Goal: Navigation & Orientation: Find specific page/section

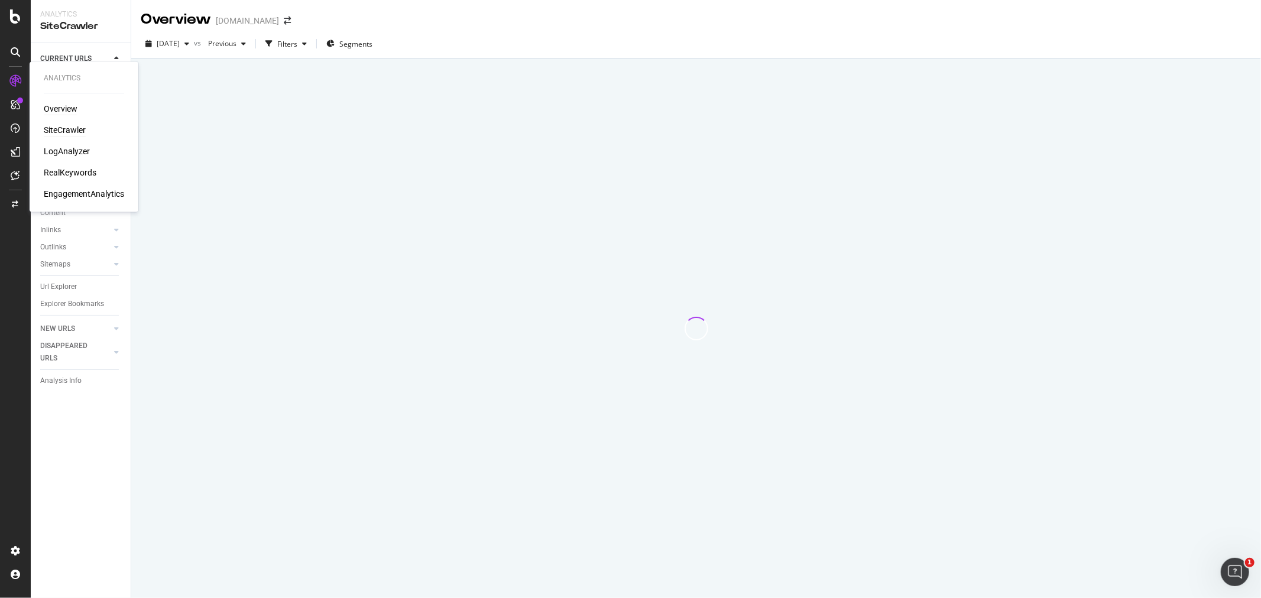
click at [54, 106] on div "Overview" at bounding box center [61, 109] width 34 height 12
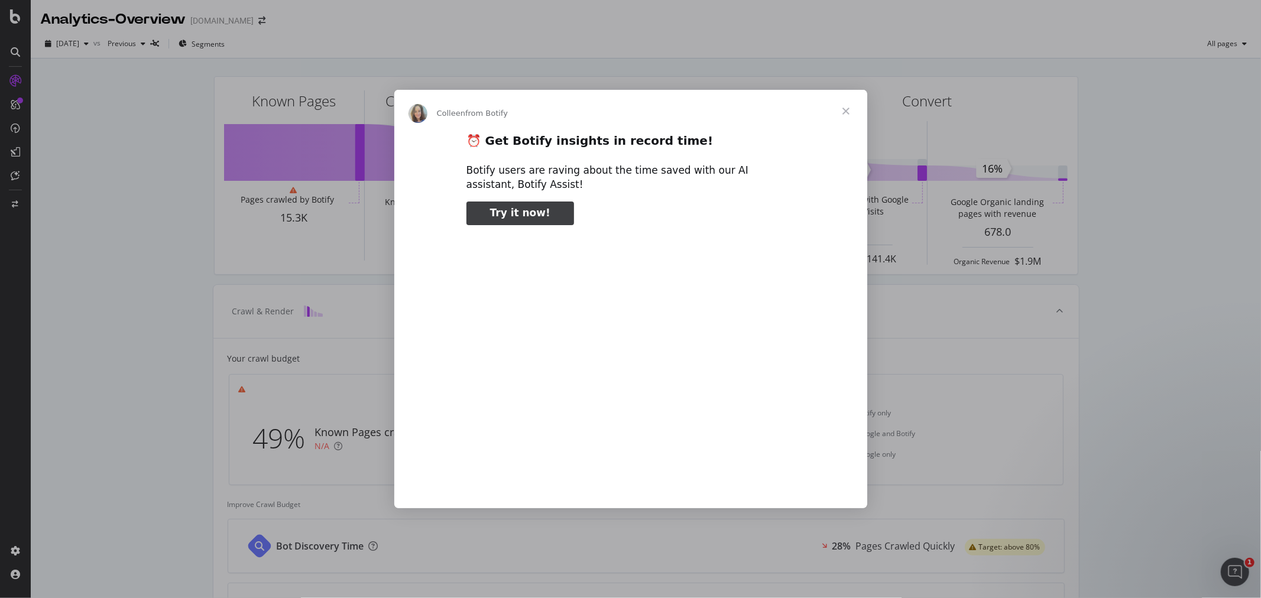
type input "265308"
click at [844, 111] on span "Close" at bounding box center [846, 111] width 43 height 43
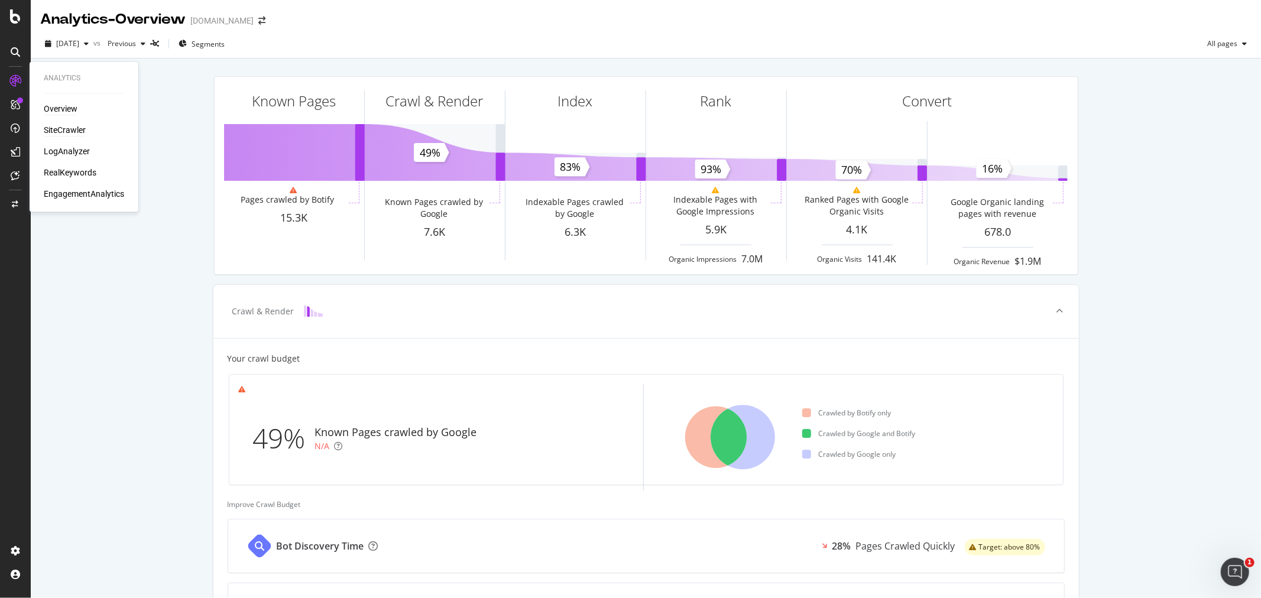
click at [79, 125] on div "SiteCrawler" at bounding box center [65, 131] width 42 height 12
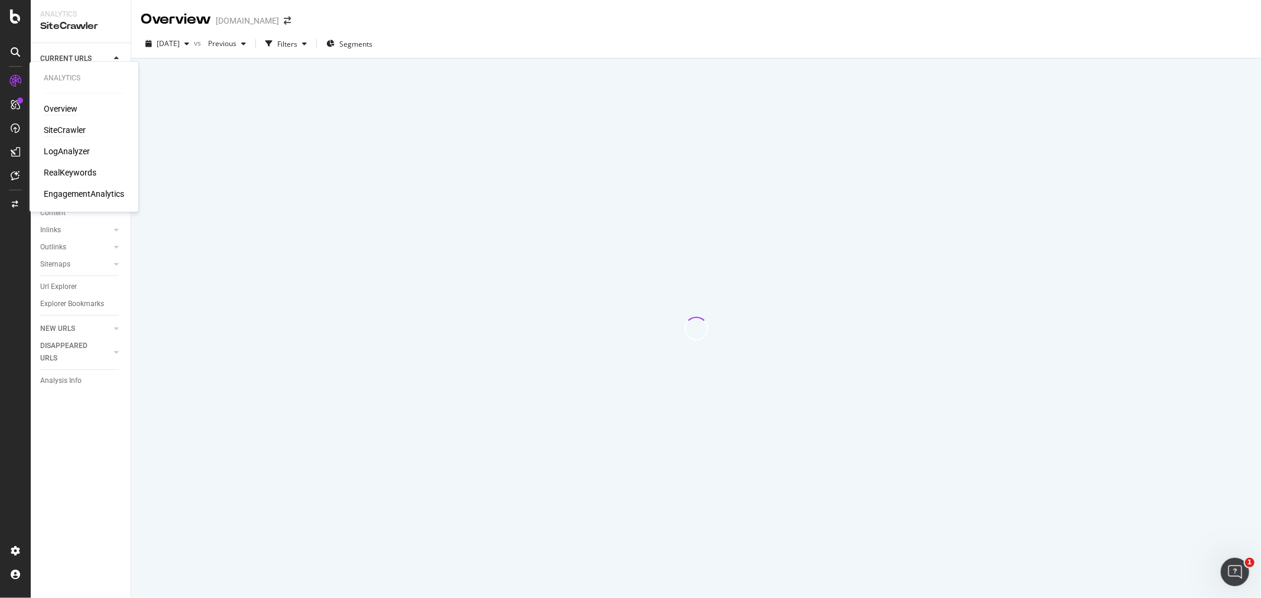
click at [57, 109] on div "Overview" at bounding box center [61, 109] width 34 height 12
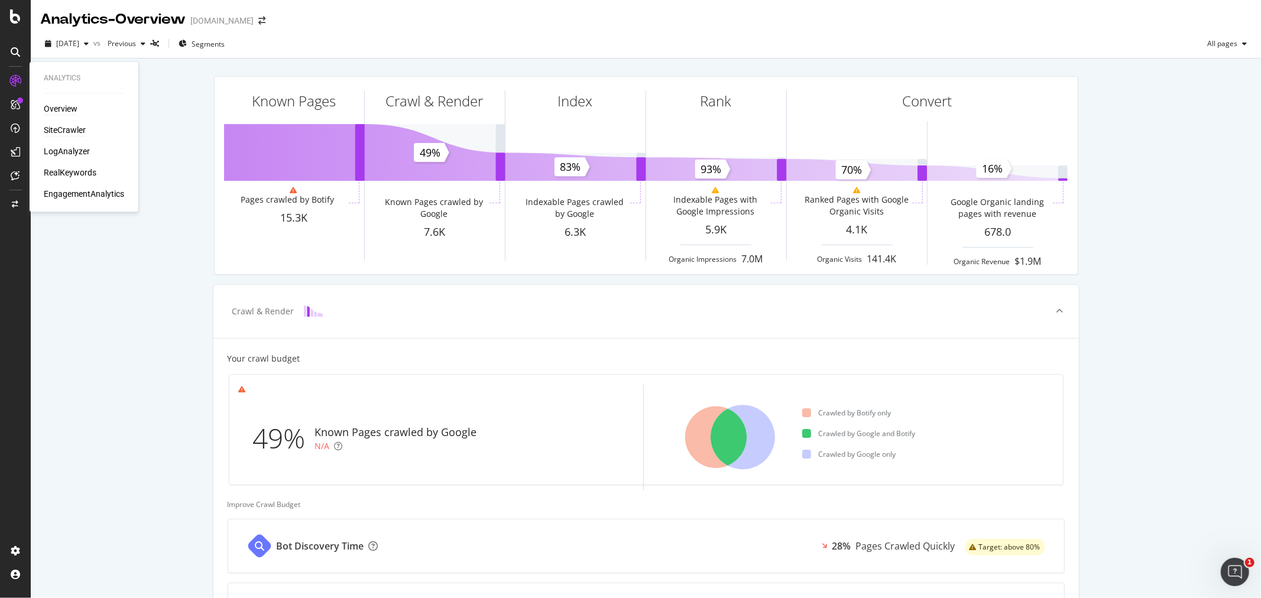
click at [66, 131] on div "SiteCrawler" at bounding box center [65, 131] width 42 height 12
